Goal: Task Accomplishment & Management: Manage account settings

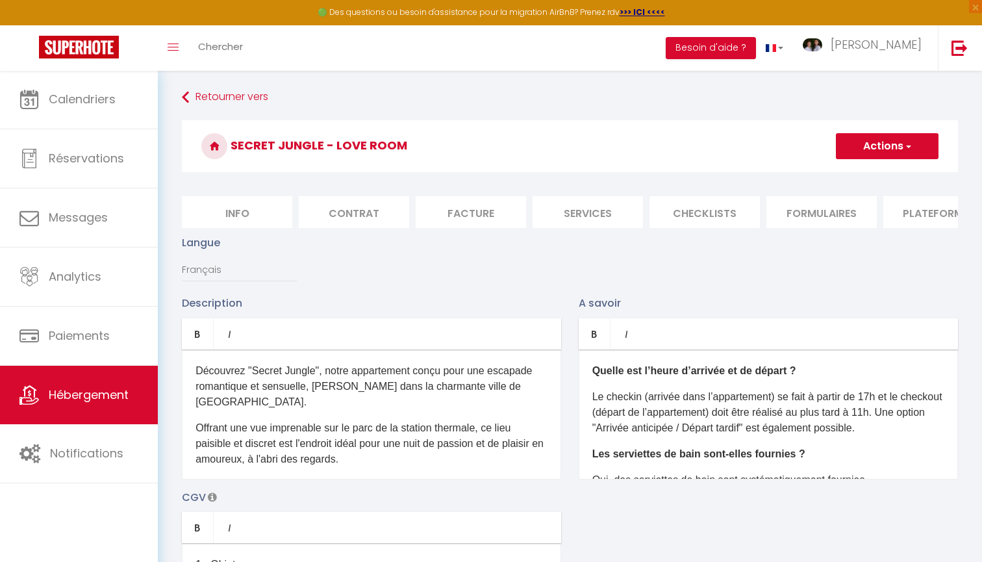
scroll to position [0, 207]
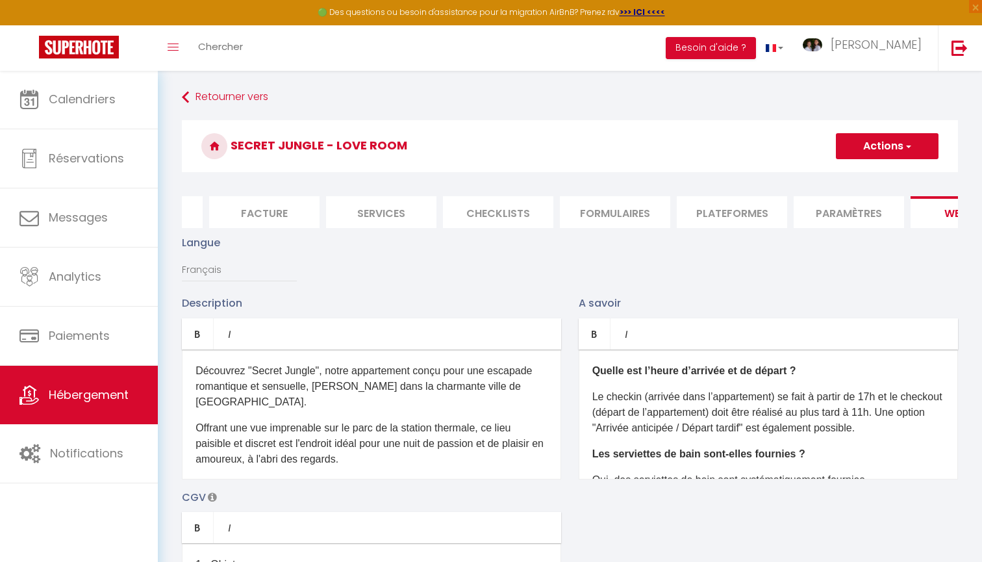
click at [102, 53] on img at bounding box center [79, 47] width 80 height 23
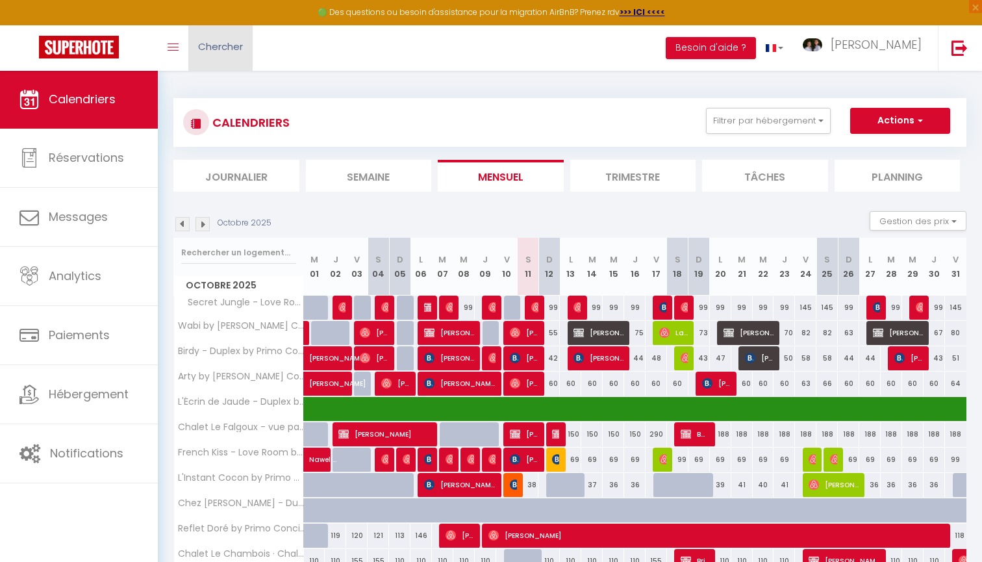
click at [218, 55] on link "Chercher" at bounding box center [220, 47] width 64 height 45
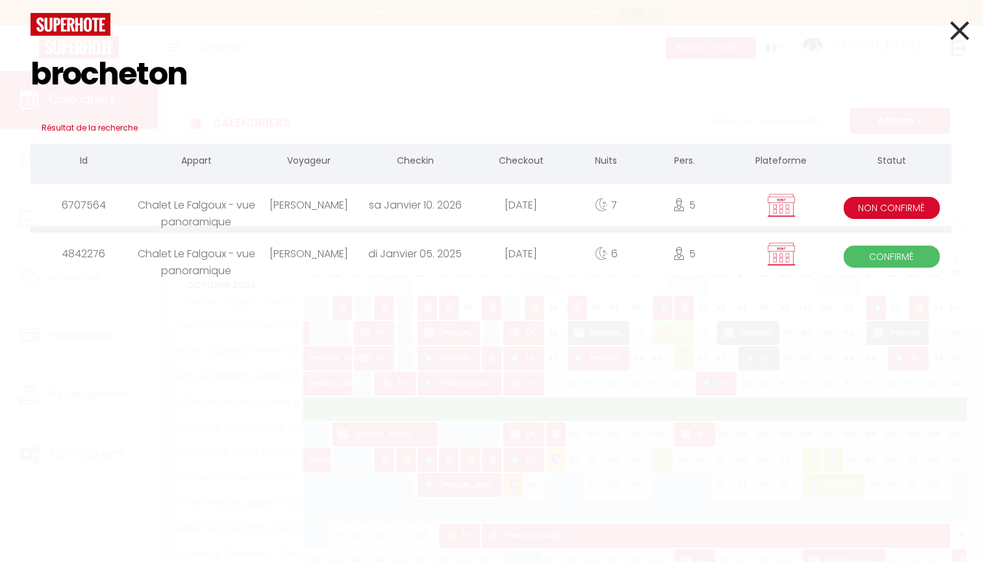
type input "brocheton"
click at [524, 198] on div "[DATE]" at bounding box center [521, 205] width 106 height 42
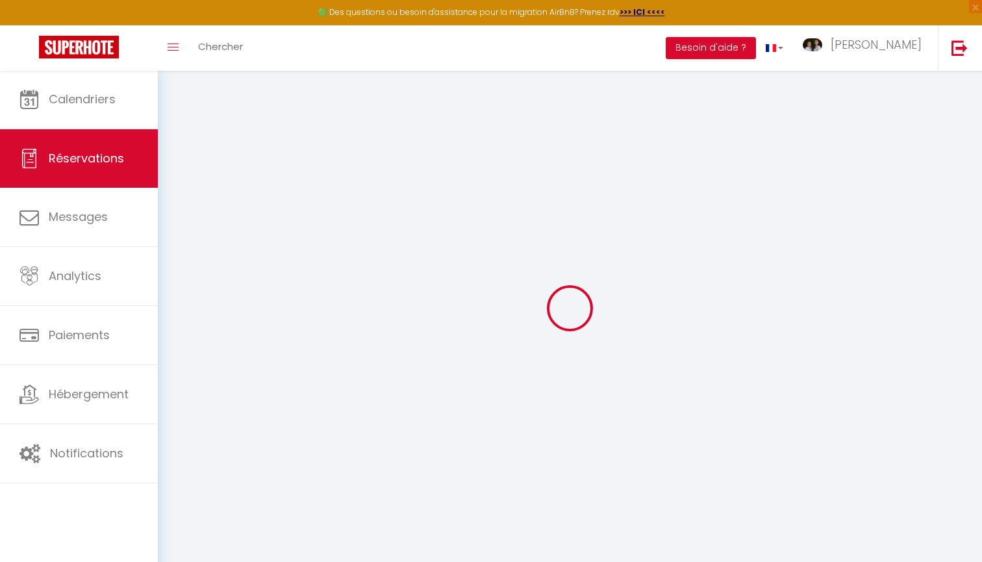
type input "[PERSON_NAME]"
type input "BROCHETON"
type input "[PERSON_NAME][EMAIL_ADDRESS][DOMAIN_NAME]"
type input "[PHONE_NUMBER]"
type input "19240"
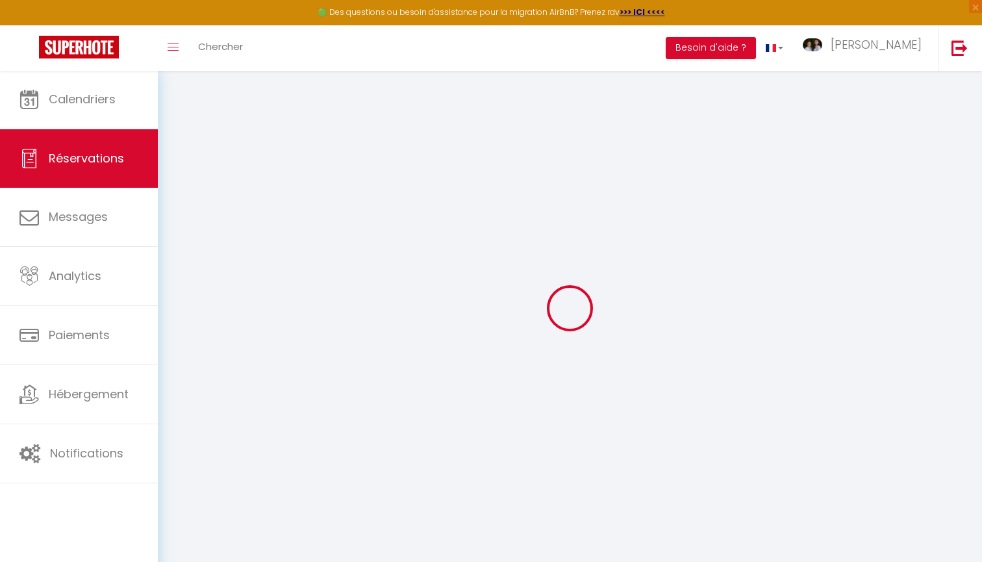
type input "[STREET_ADDRESS][PERSON_NAME]"
type input "VARETZ"
select select "FR"
select select "57285"
select select "2"
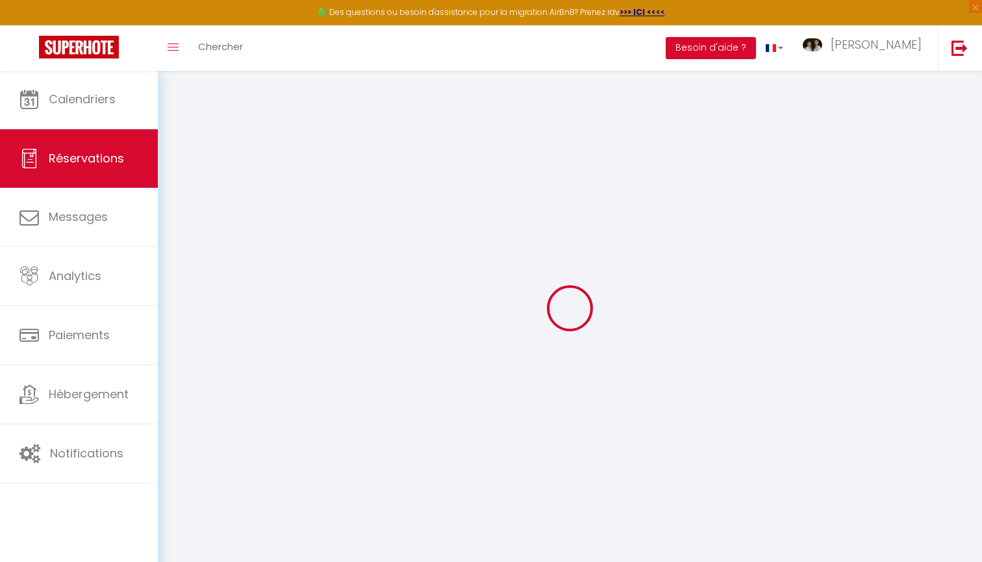
type input "[DATE]"
select select
type input "[DATE]"
select select
type input "5"
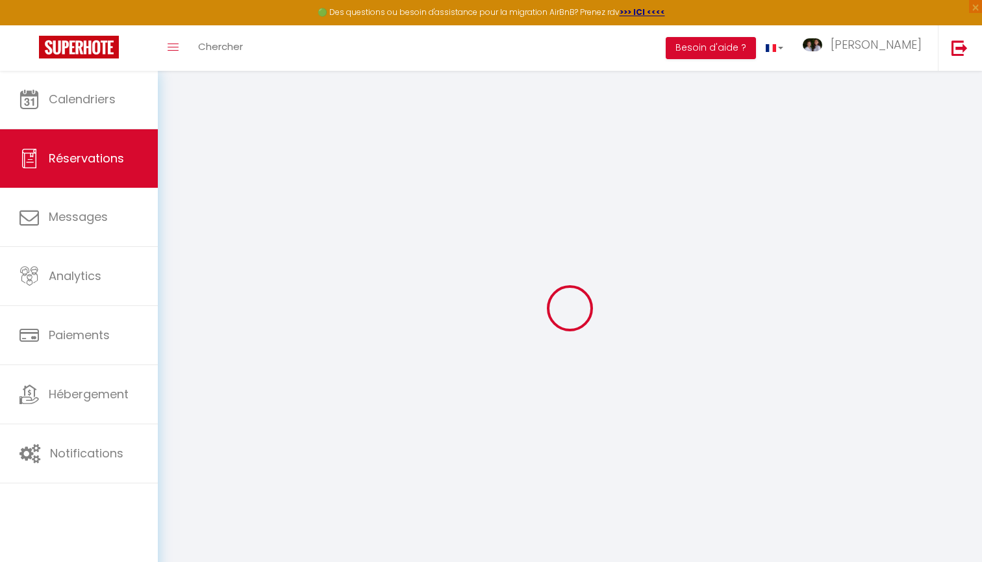
type input "2"
select select "10"
select select
type input "1800"
checkbox input "false"
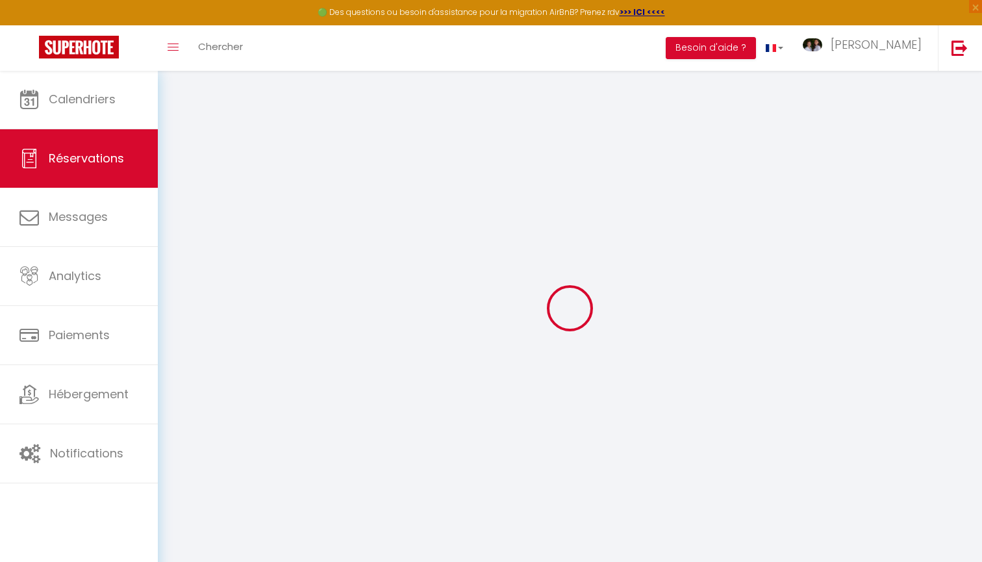
type input "1800"
type input "0"
select select
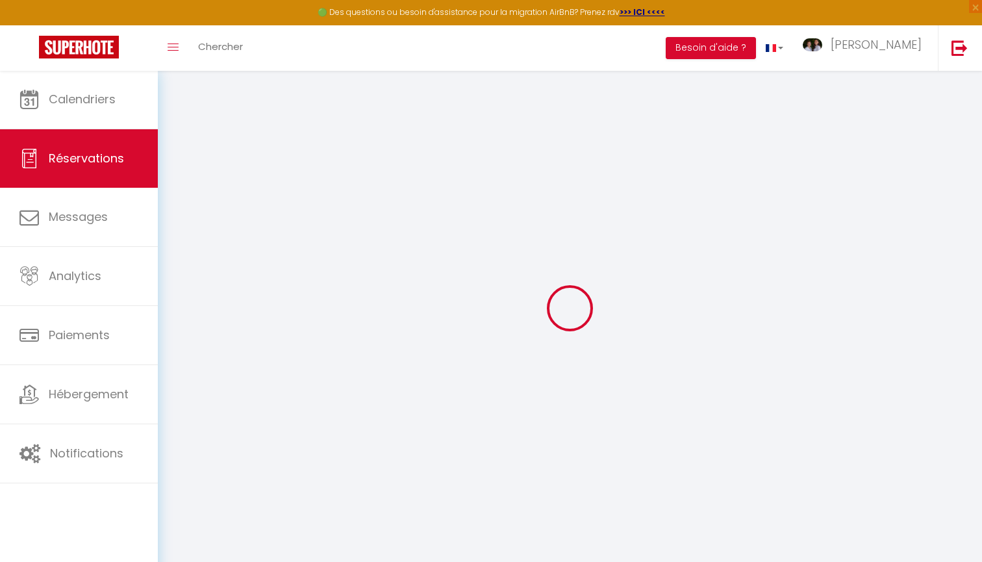
select select
select select "14"
checkbox input "false"
select select
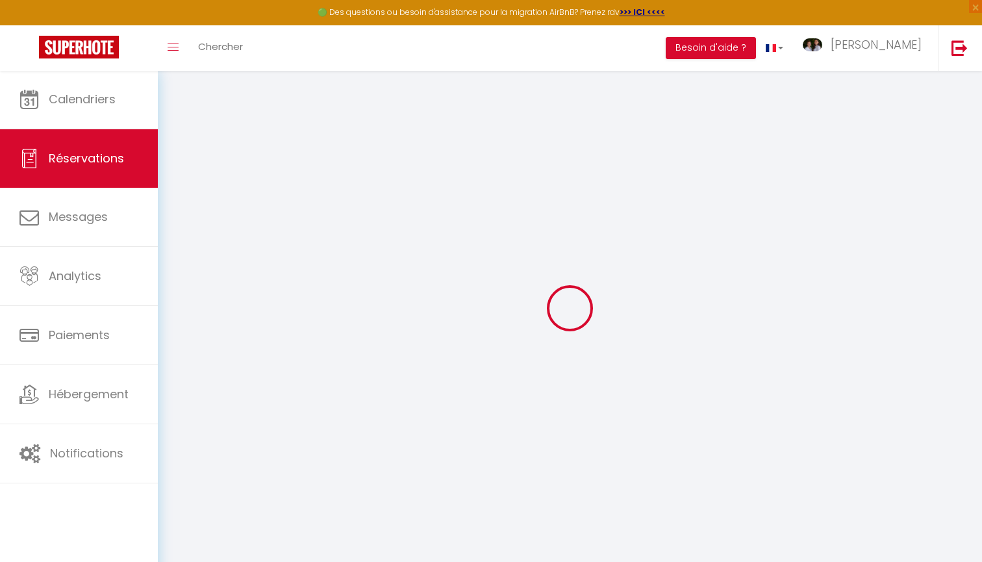
checkbox input "false"
select select
checkbox input "false"
select select
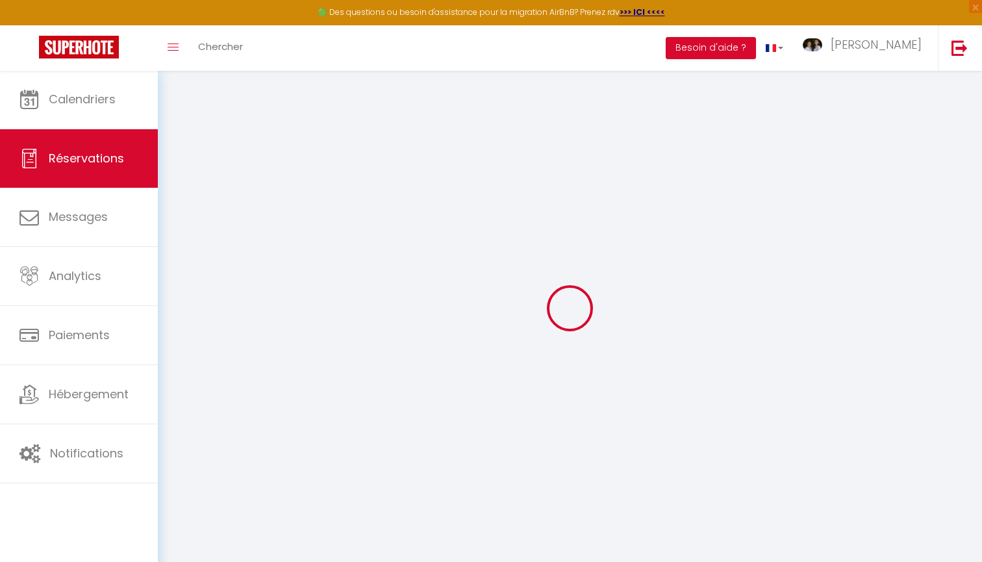
select select
checkbox input "false"
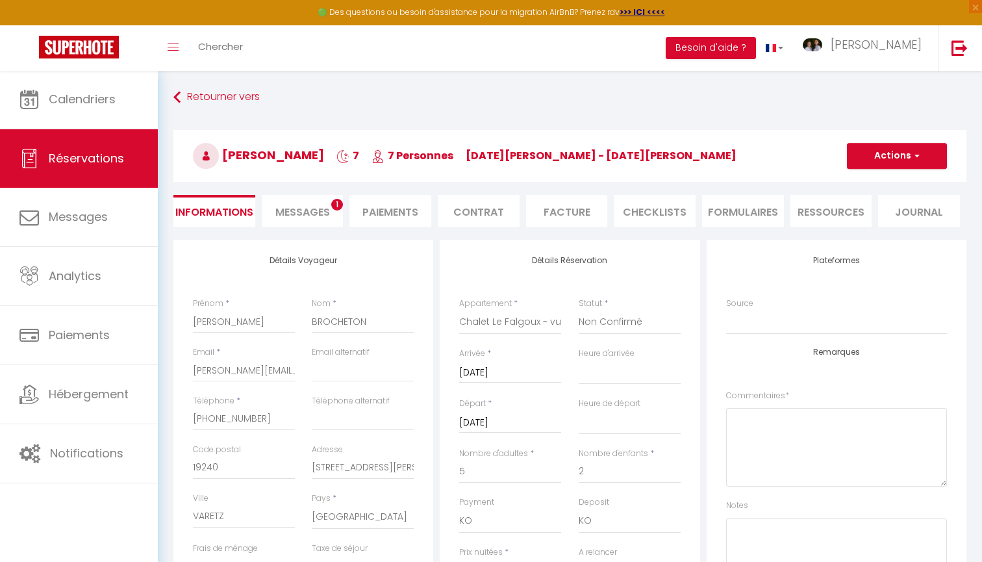
select select
checkbox input "false"
select select
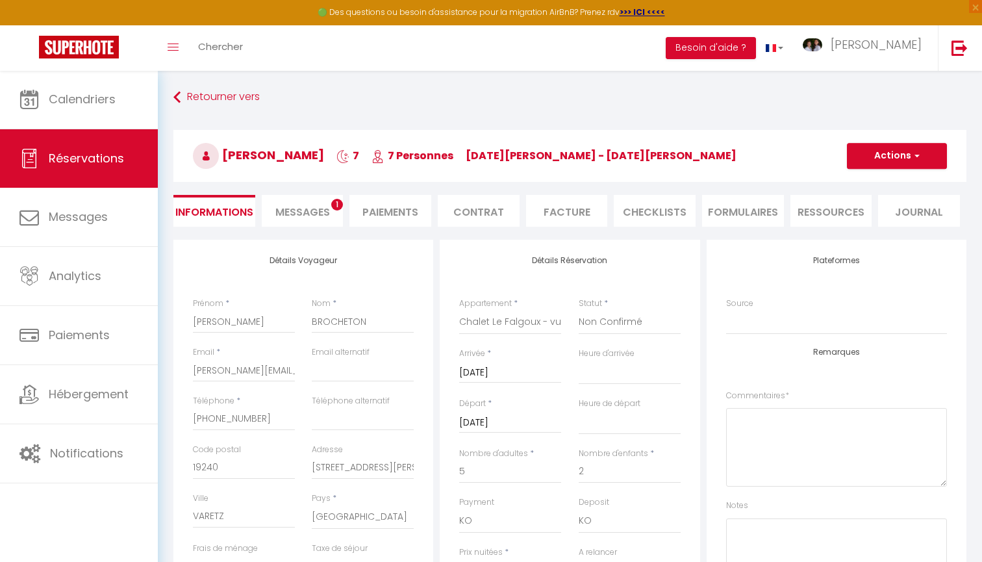
click at [303, 207] on span "Messages" at bounding box center [302, 212] width 55 height 15
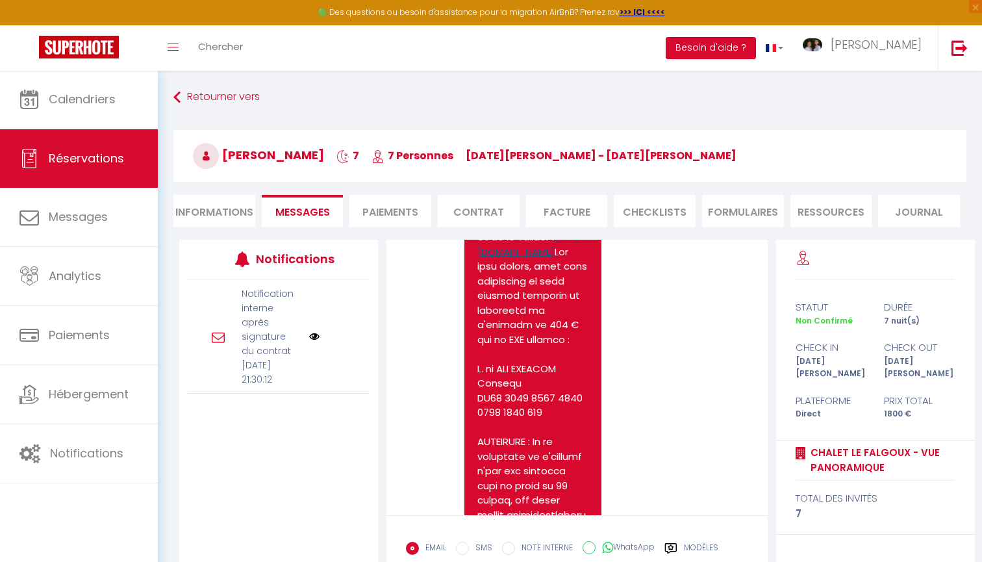
scroll to position [266, 0]
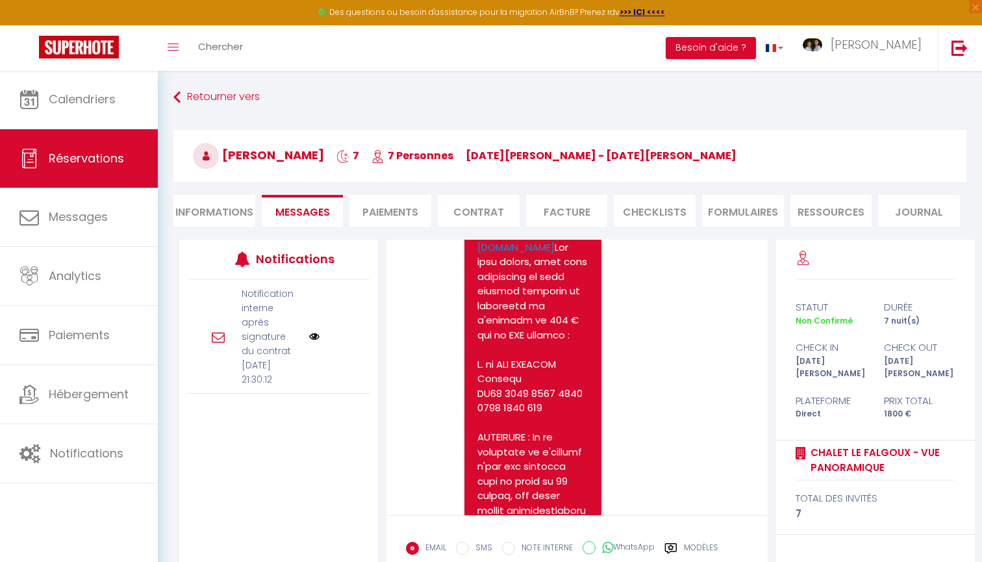
click at [461, 211] on li "Contrat" at bounding box center [479, 211] width 82 height 32
select select
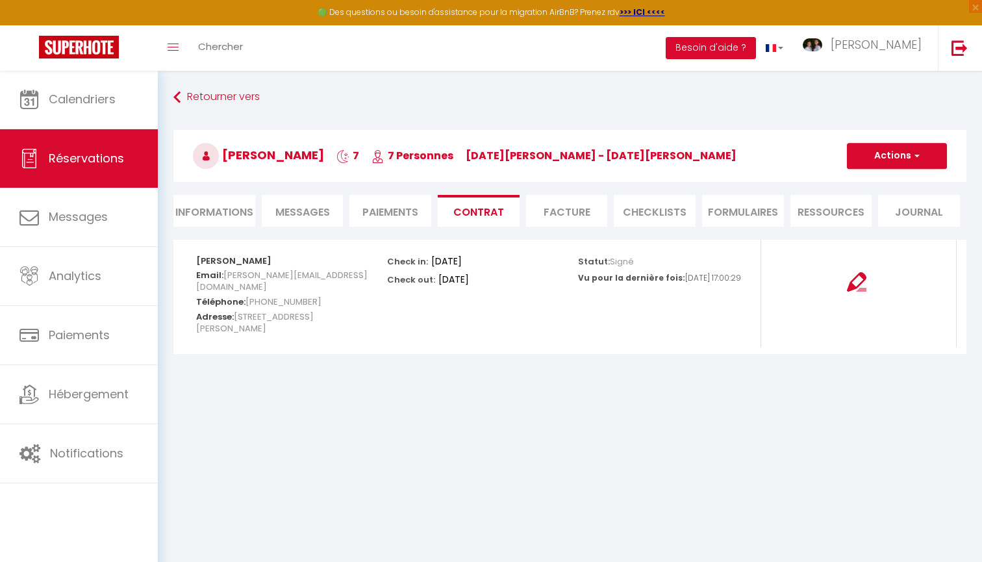
click at [240, 217] on li "Informations" at bounding box center [214, 211] width 82 height 32
select select
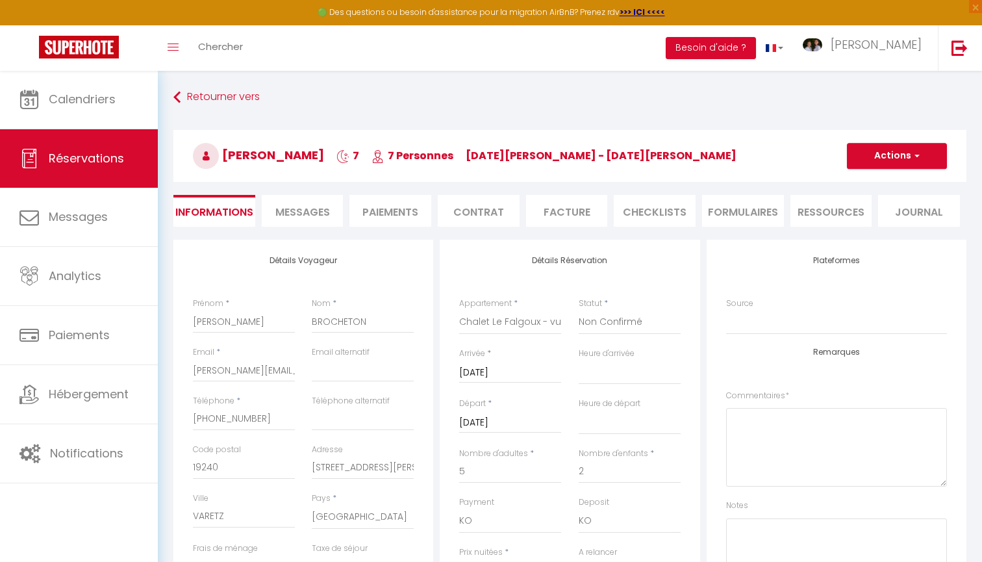
select select
checkbox input "false"
select select
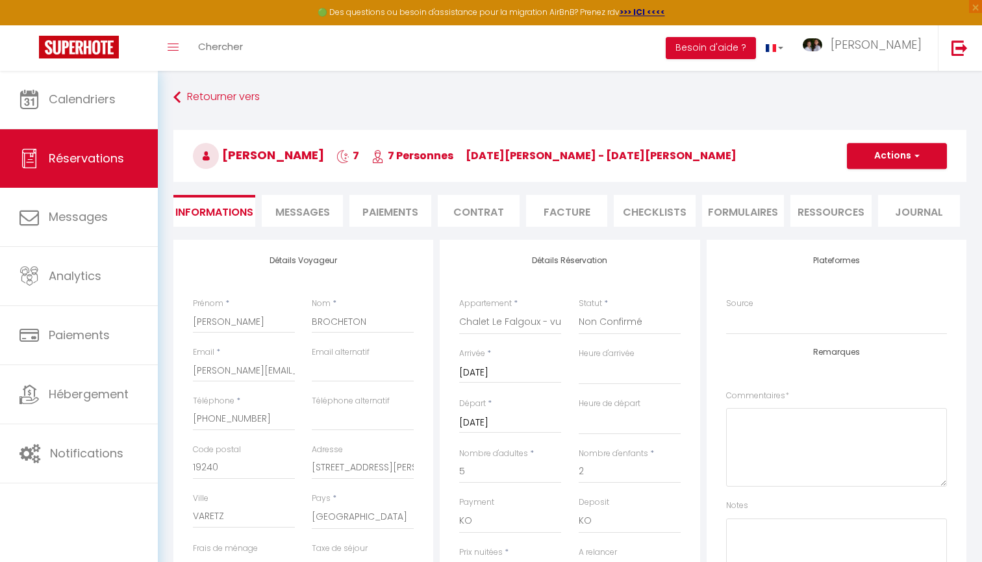
checkbox input "false"
click at [328, 218] on span "Messages" at bounding box center [302, 212] width 55 height 15
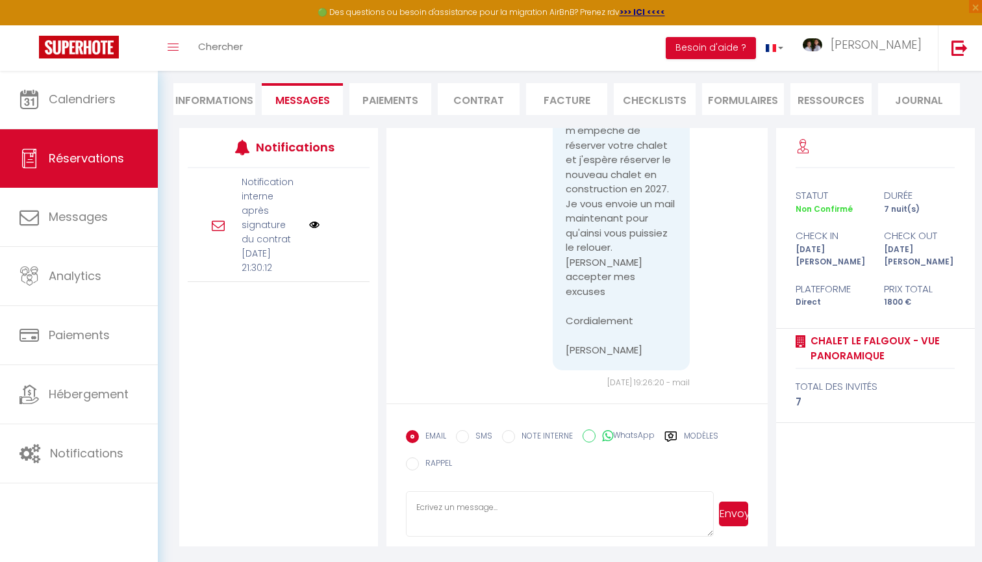
scroll to position [112, 0]
click at [491, 526] on textarea at bounding box center [560, 513] width 308 height 45
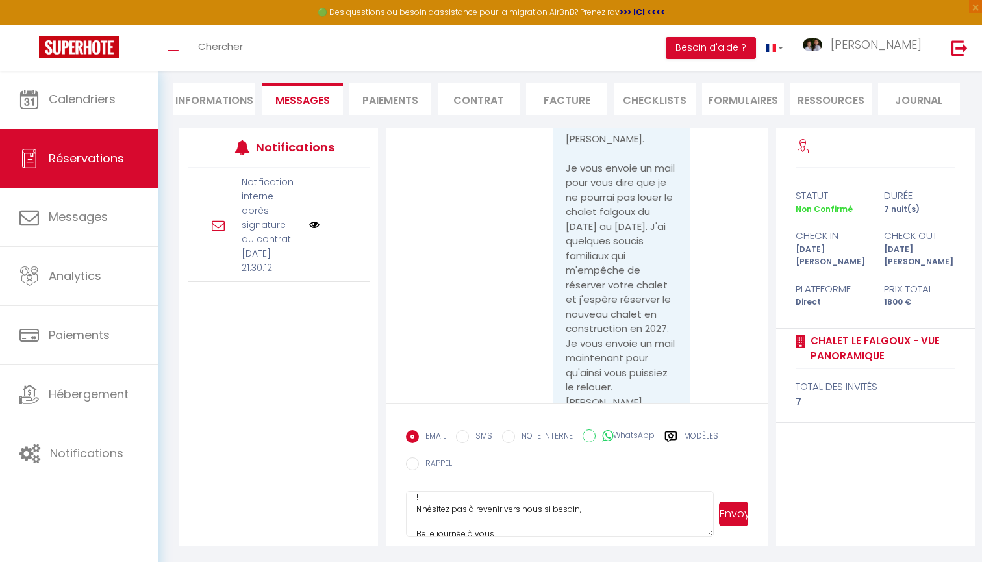
scroll to position [2399, 0]
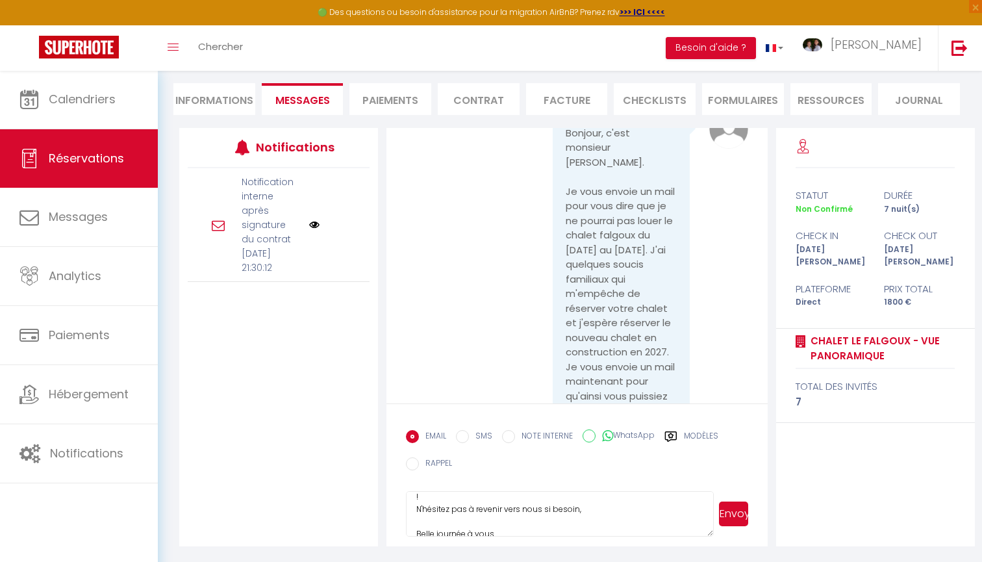
type textarea "Bonjour, Nous vous remercions pour votre message et annulons votre réservation …"
click at [738, 515] on button "Envoyer" at bounding box center [733, 514] width 29 height 25
select select
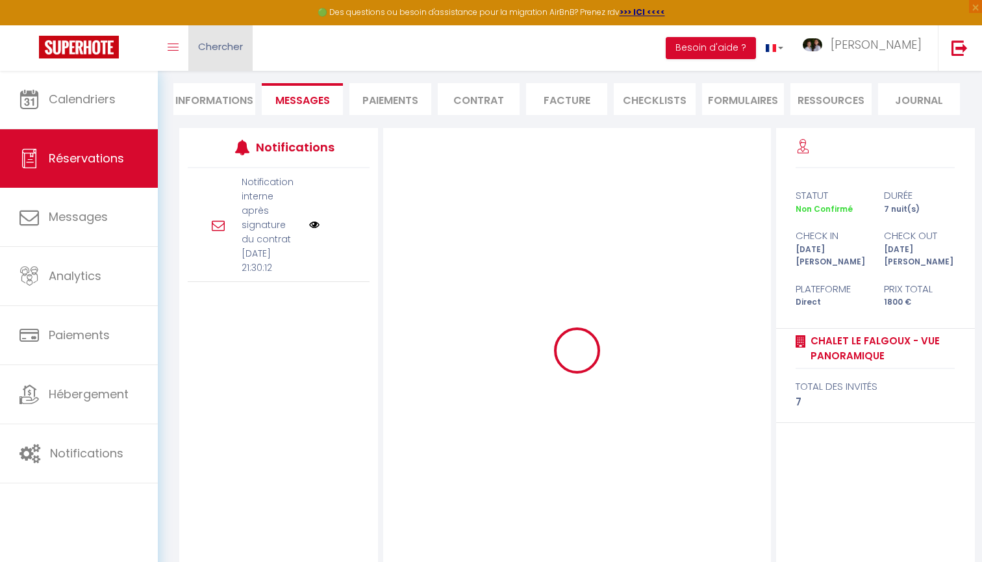
select select
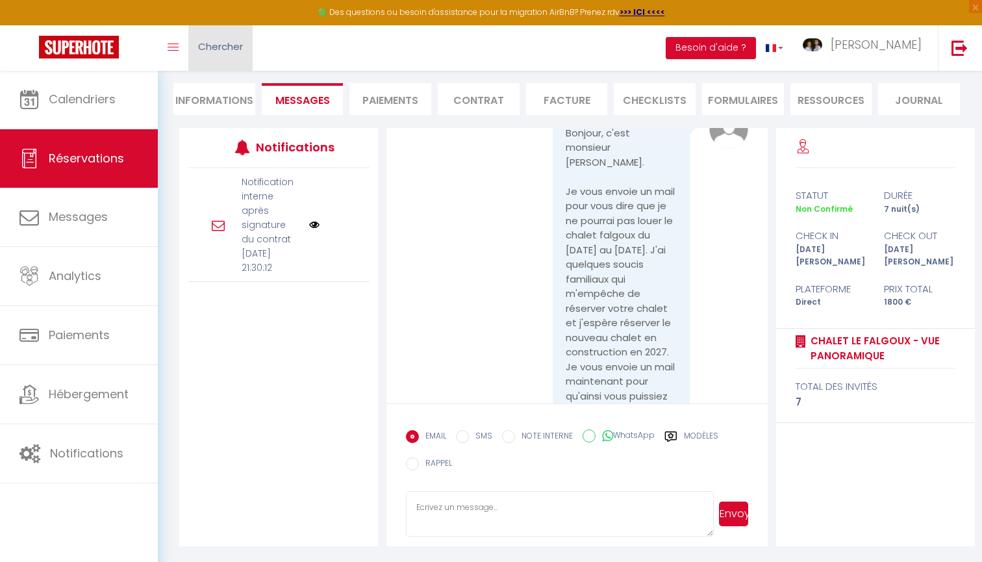
scroll to position [0, 0]
select select
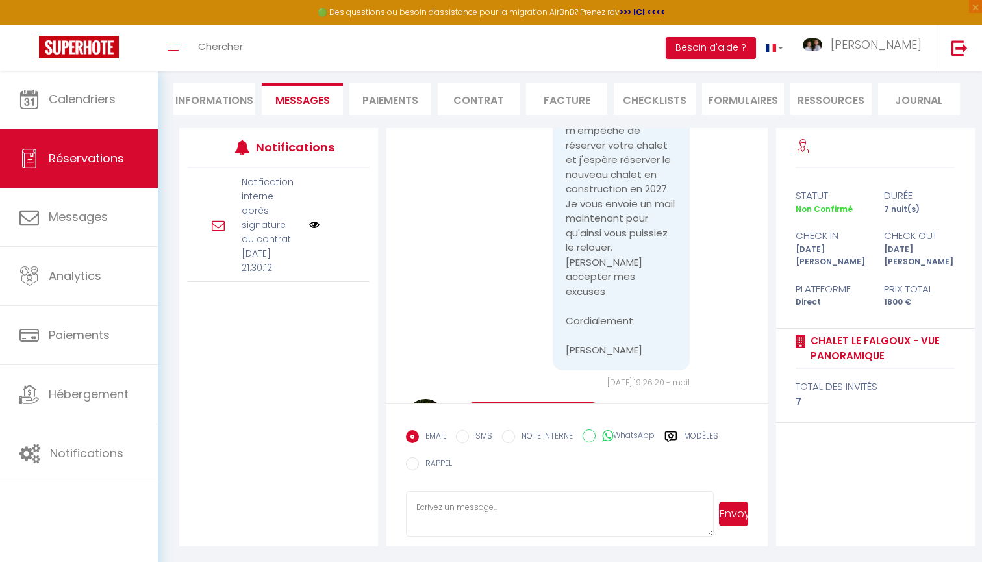
click at [217, 97] on li "Informations" at bounding box center [214, 99] width 82 height 32
select select
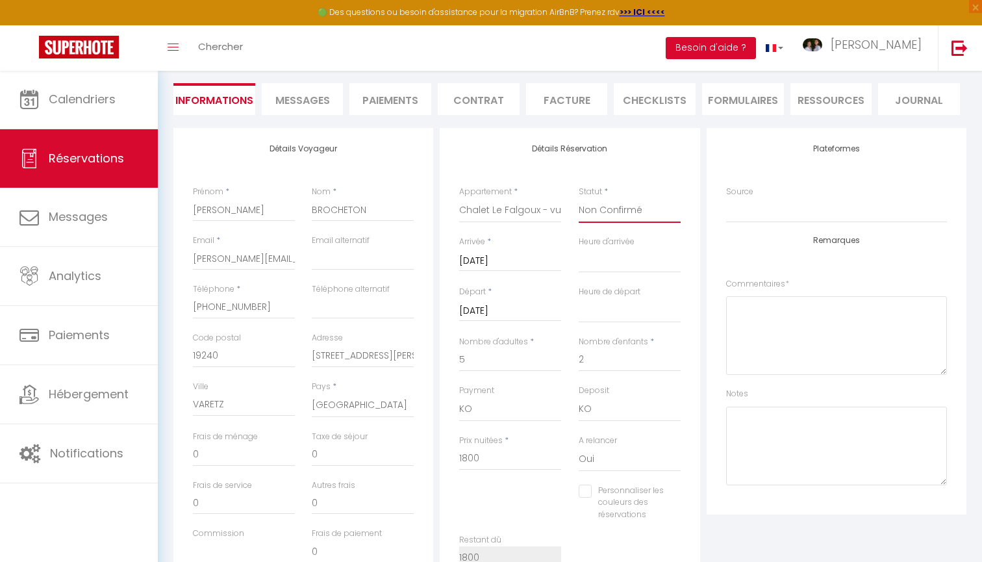
select select "5"
select select
checkbox input "false"
select select
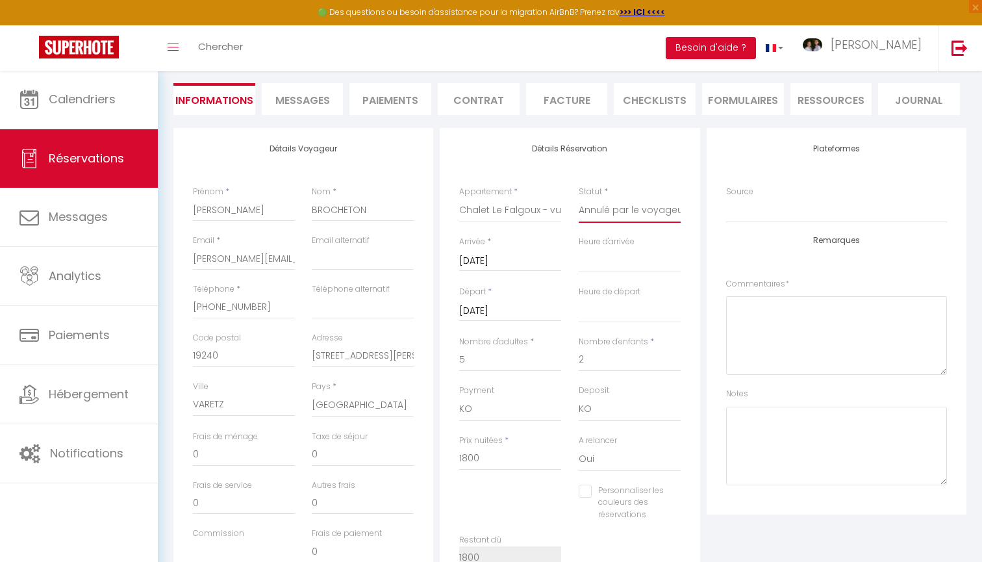
select select
checkbox input "false"
select select
checkbox input "false"
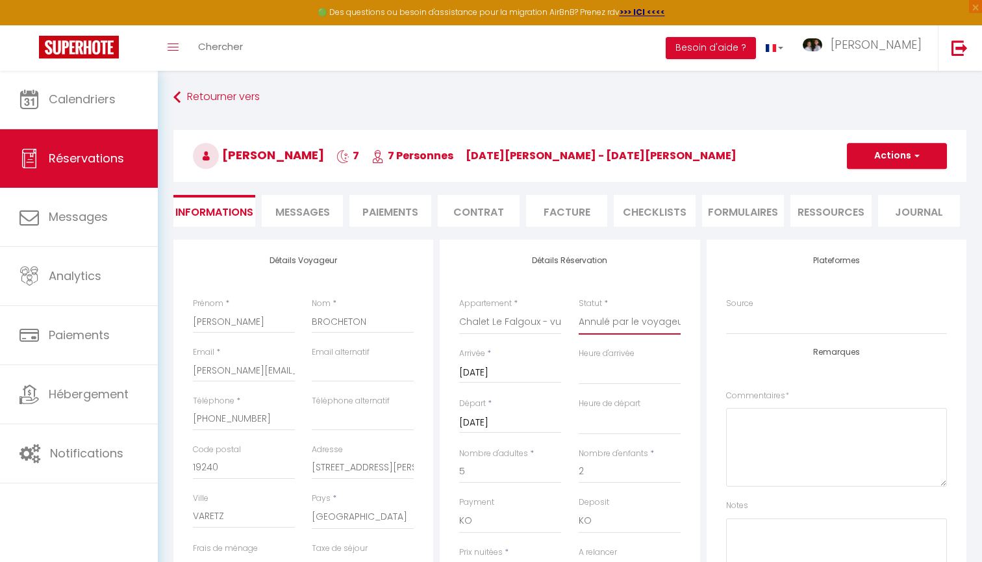
select select
checkbox input "false"
select select
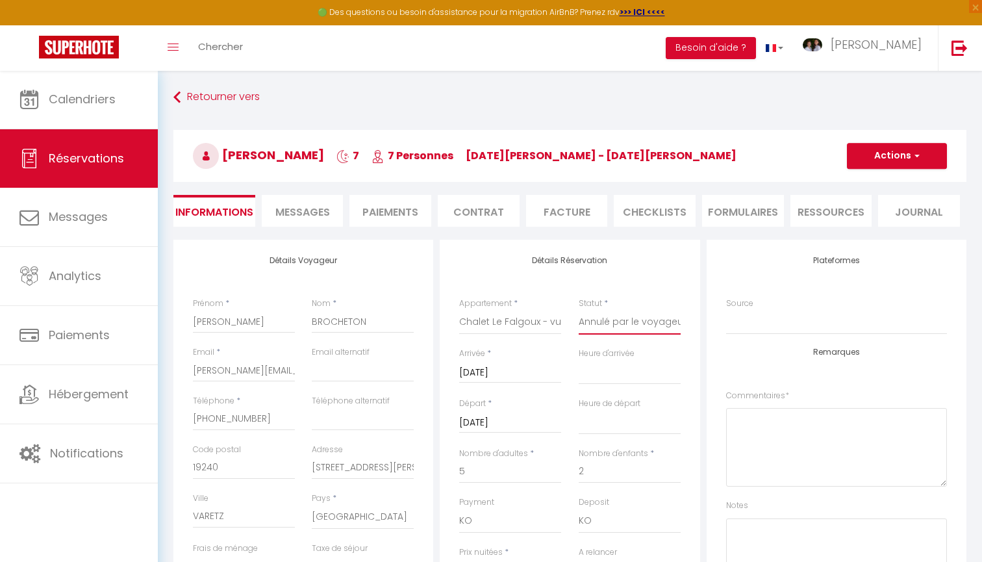
checkbox input "false"
click at [888, 158] on button "Actions" at bounding box center [897, 156] width 100 height 26
click at [880, 185] on link "Enregistrer" at bounding box center [884, 184] width 103 height 17
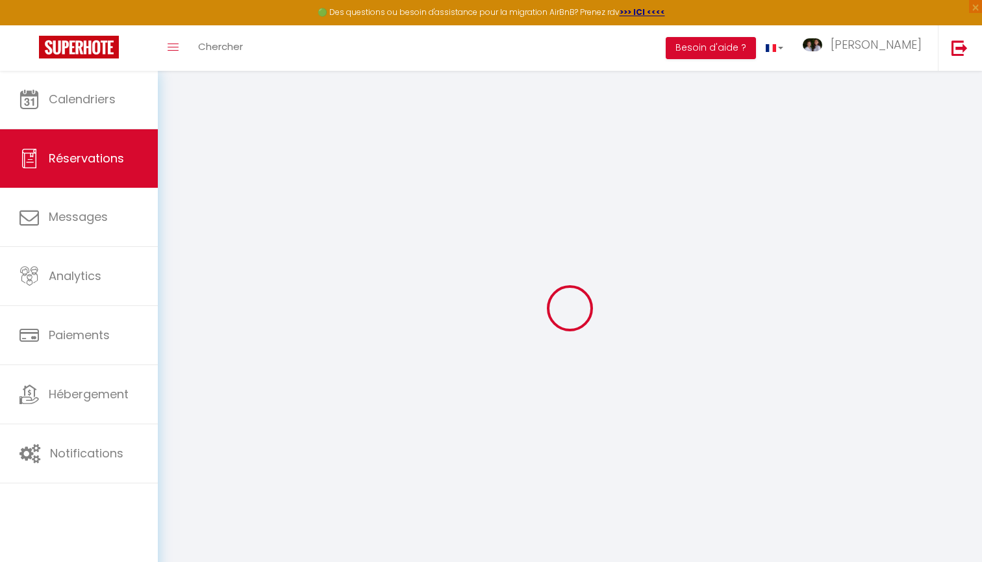
select select "not_cancelled"
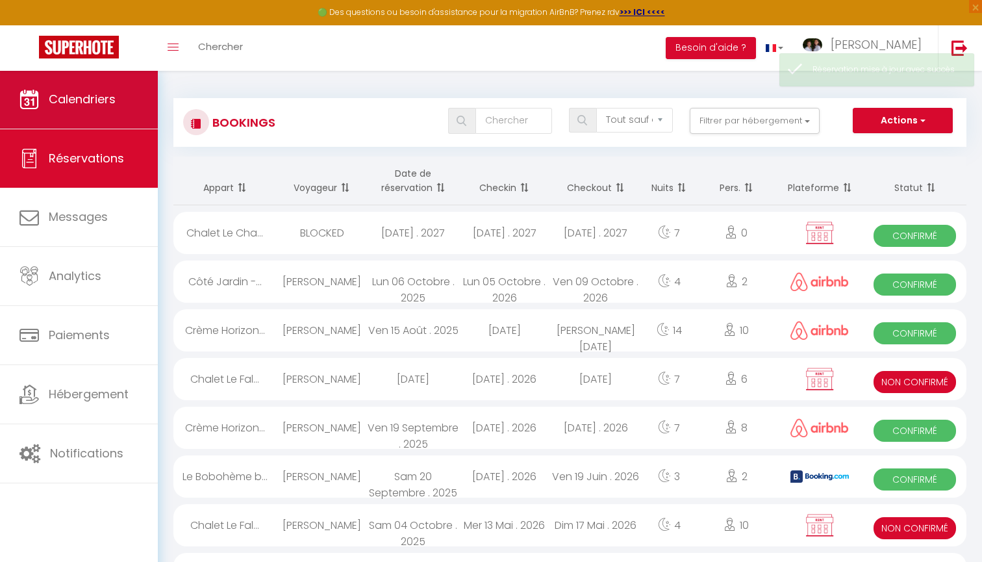
click at [123, 96] on link "Calendriers" at bounding box center [79, 99] width 158 height 58
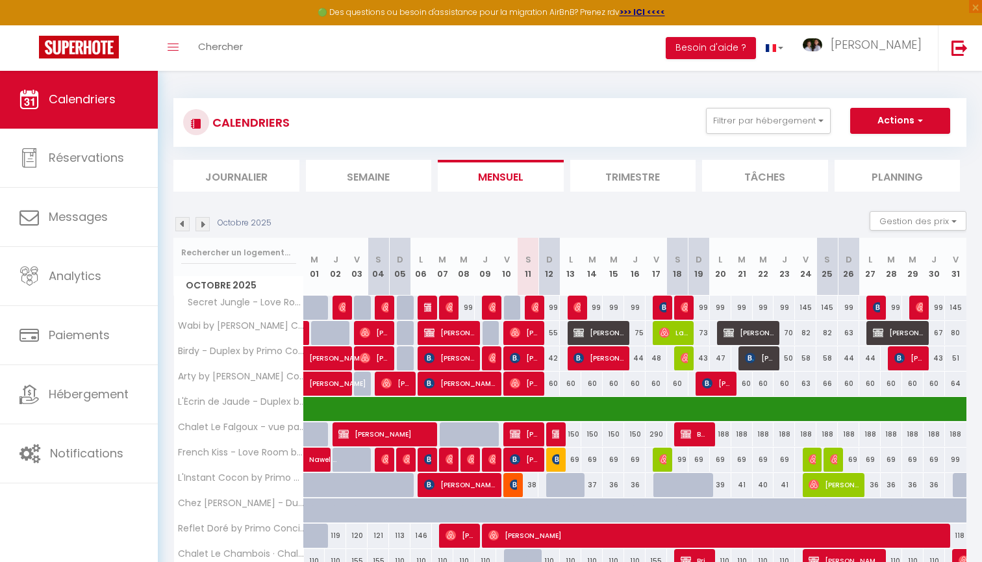
click at [192, 212] on div "Octobre 2025 Gestion des prix Nb Nuits minimum Règles Disponibilité" at bounding box center [569, 224] width 793 height 27
click at [202, 220] on img at bounding box center [203, 224] width 14 height 14
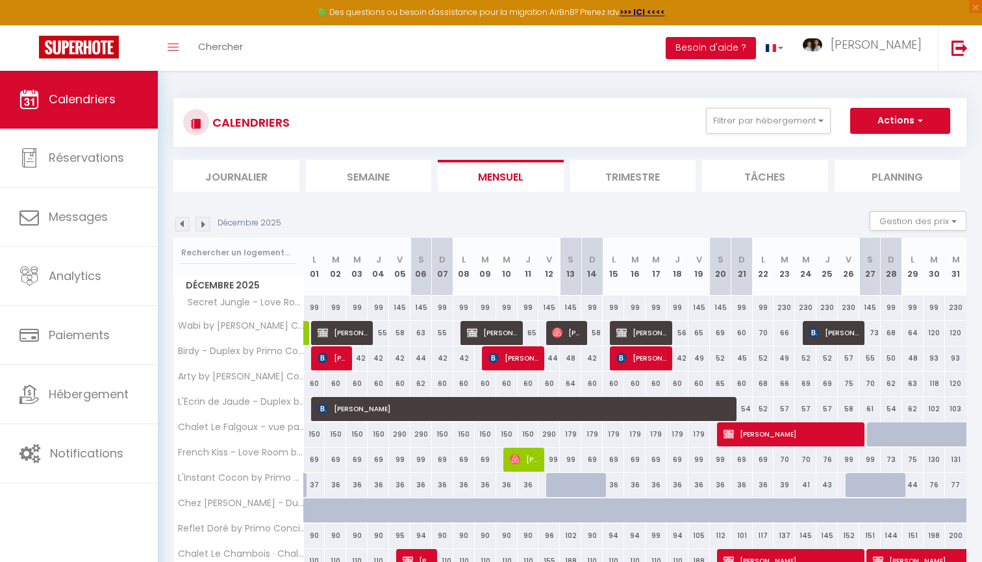
click at [201, 220] on img at bounding box center [203, 224] width 14 height 14
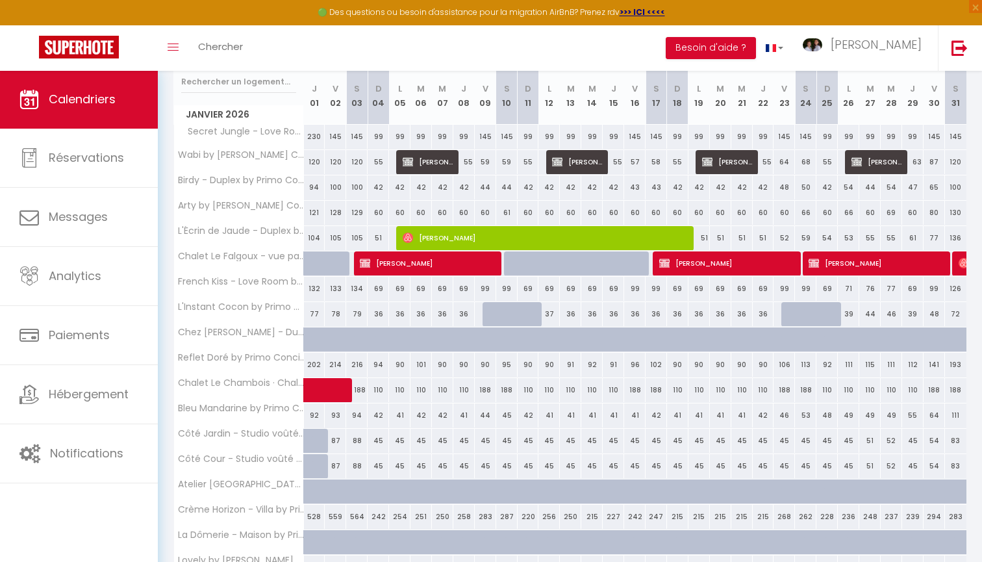
scroll to position [168, 0]
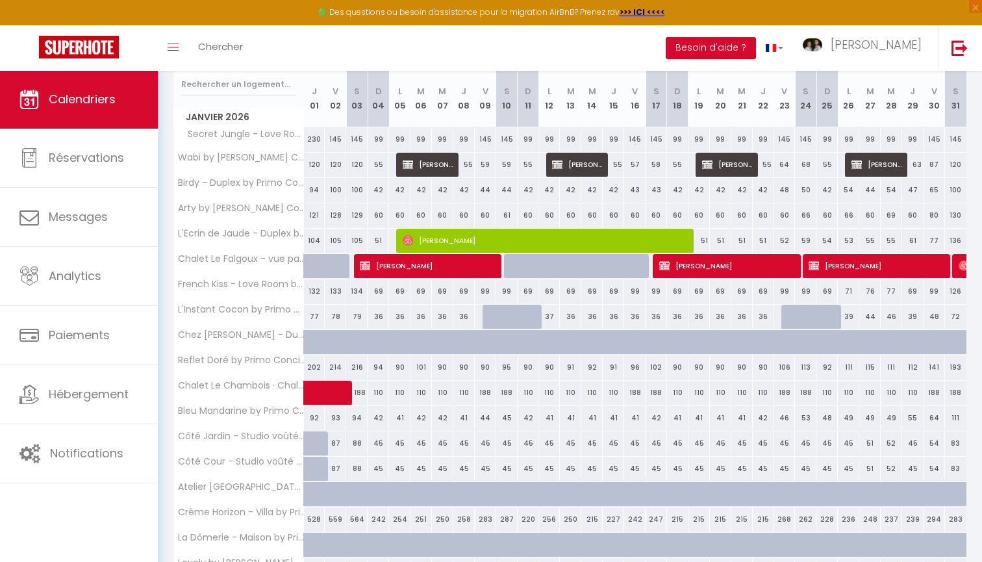
click at [508, 265] on div at bounding box center [514, 266] width 21 height 25
type input "258"
type input "[DATE]"
type input "Dim 11 Janvier 2026"
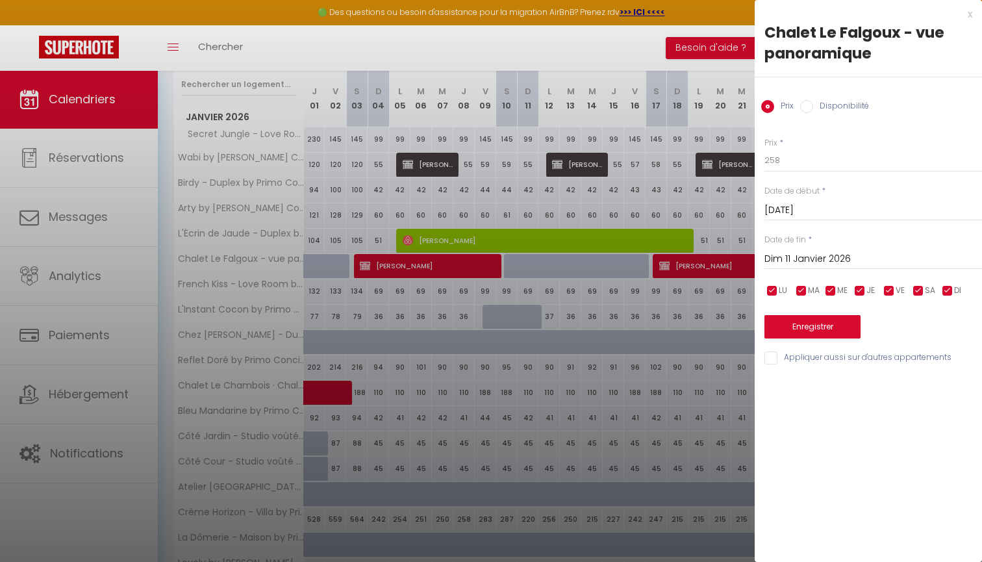
click at [835, 99] on div "Prix Disponibilité" at bounding box center [868, 99] width 227 height 44
click at [837, 107] on label "Disponibilité" at bounding box center [841, 107] width 56 height 14
click at [813, 107] on input "Disponibilité" at bounding box center [806, 106] width 13 height 13
radio input "true"
radio input "false"
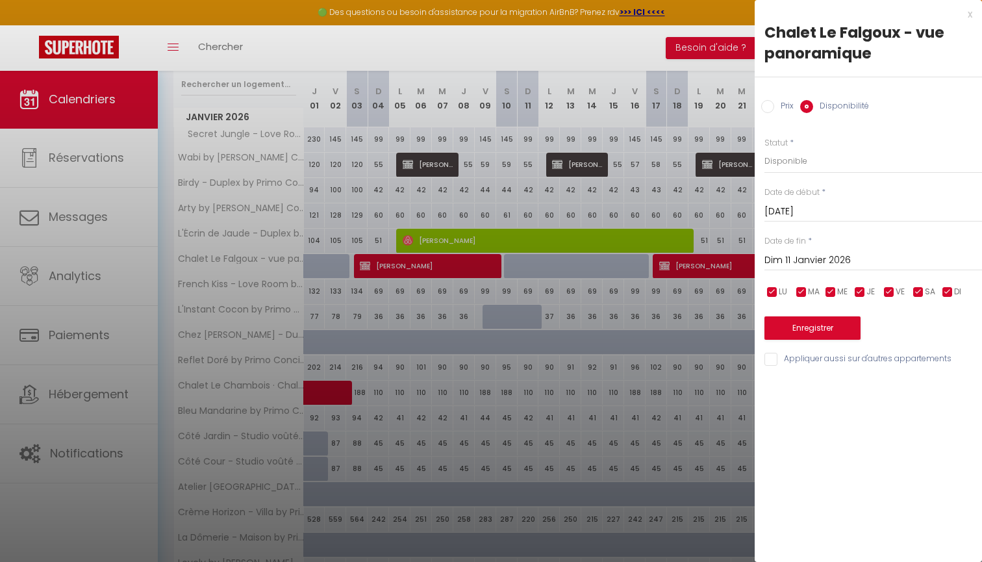
click at [818, 261] on input "Dim 11 Janvier 2026" at bounding box center [874, 260] width 218 height 17
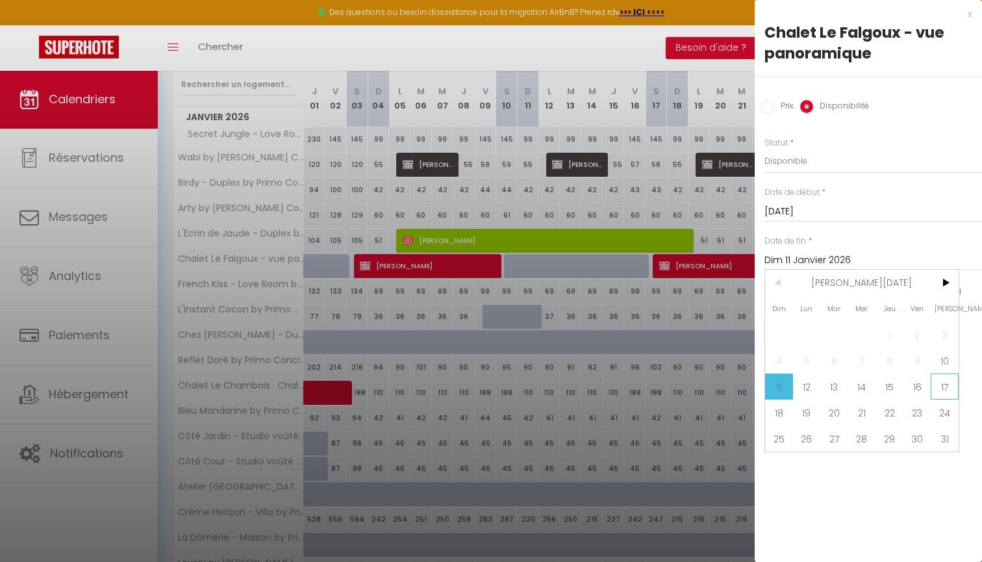
click at [943, 387] on span "17" at bounding box center [945, 387] width 28 height 26
type input "[DATE]"
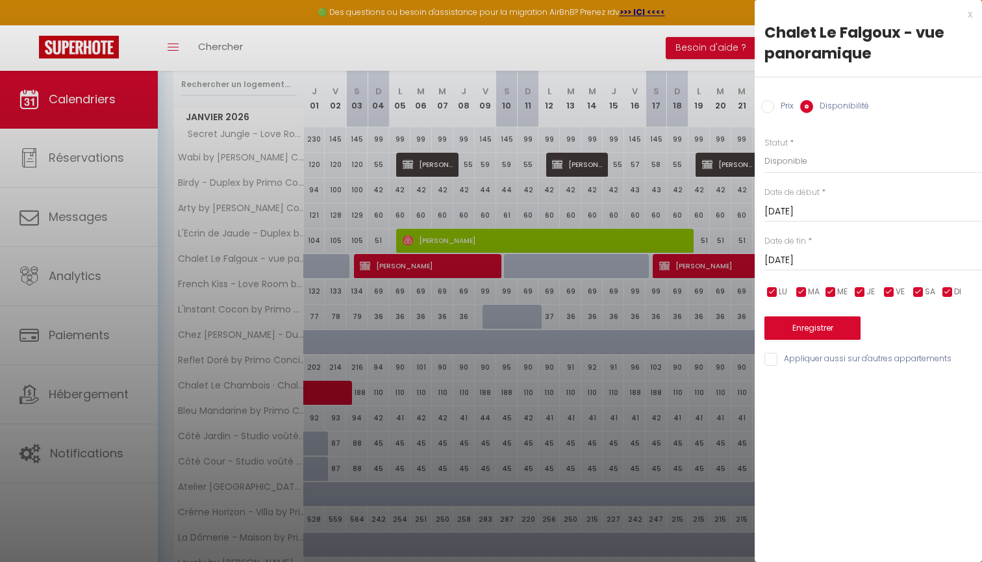
click at [821, 327] on button "Enregistrer" at bounding box center [813, 327] width 96 height 23
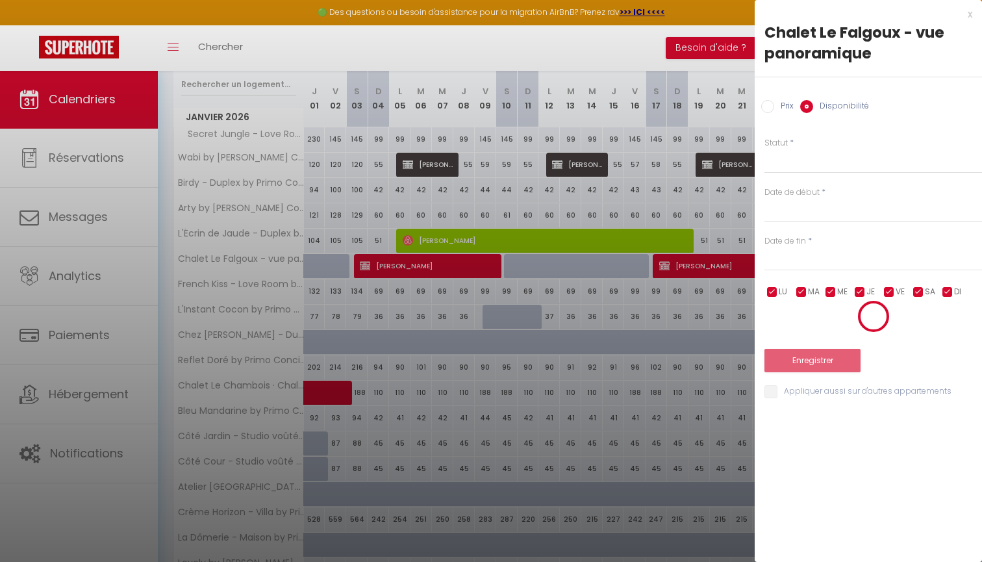
scroll to position [70, 0]
